Goal: Transaction & Acquisition: Subscribe to service/newsletter

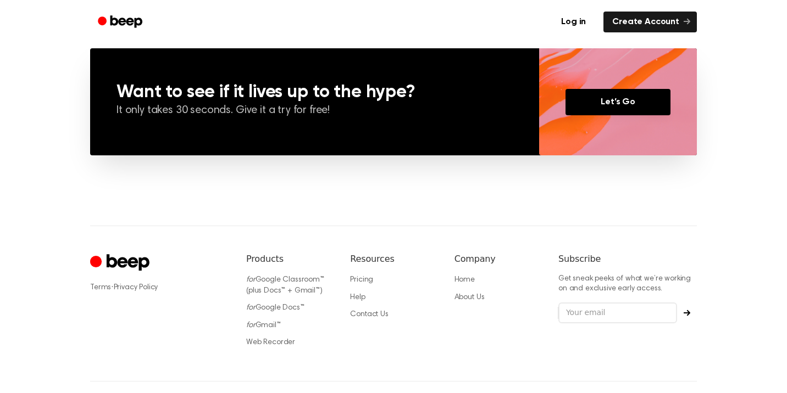
scroll to position [810, 0]
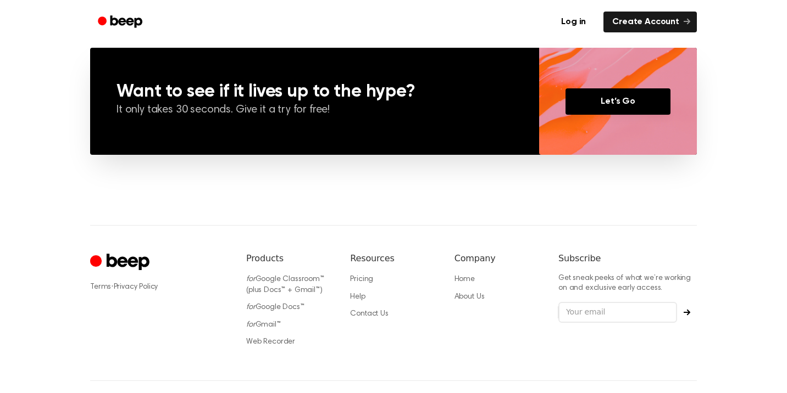
click at [366, 283] on link "Pricing" at bounding box center [361, 280] width 23 height 8
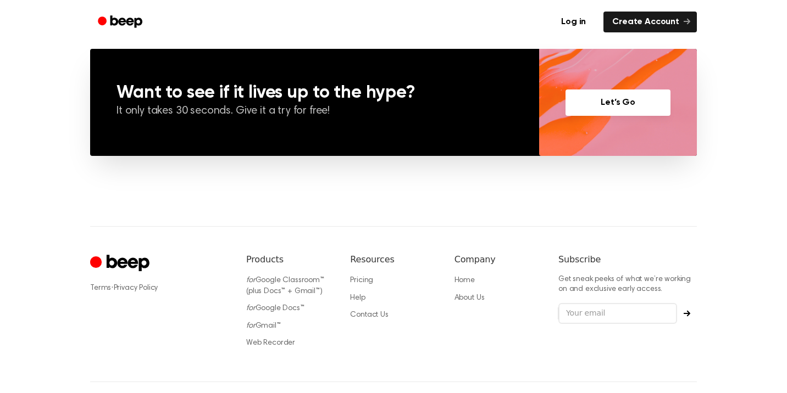
click at [625, 99] on link "Let’s Go" at bounding box center [617, 103] width 105 height 26
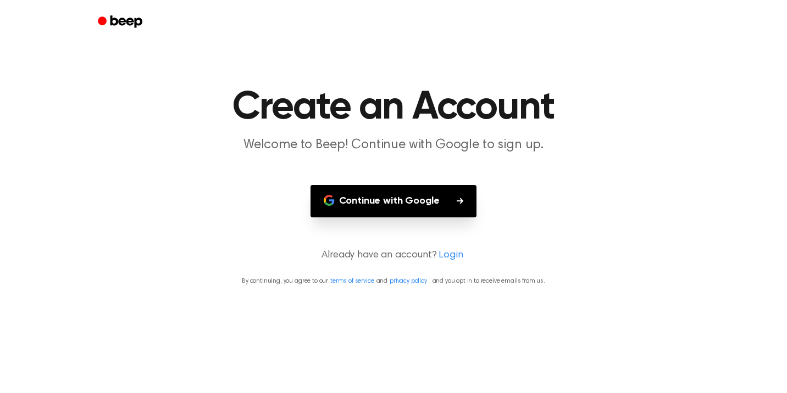
click at [400, 203] on button "Continue with Google" at bounding box center [393, 201] width 166 height 32
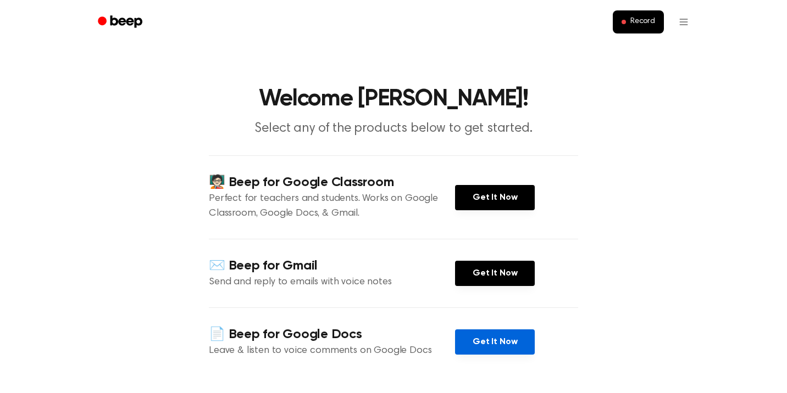
click at [494, 346] on link "Get It Now" at bounding box center [495, 342] width 80 height 25
